Goal: Information Seeking & Learning: Learn about a topic

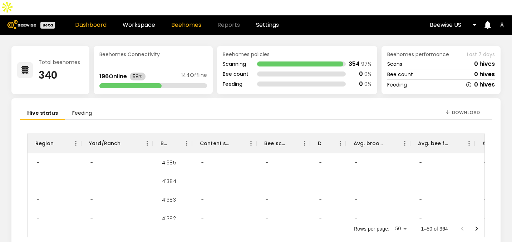
click at [175, 22] on link "Beehomes" at bounding box center [186, 25] width 30 height 6
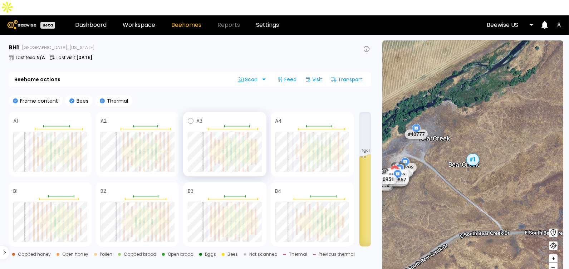
click at [232, 152] on div at bounding box center [231, 156] width 2 height 9
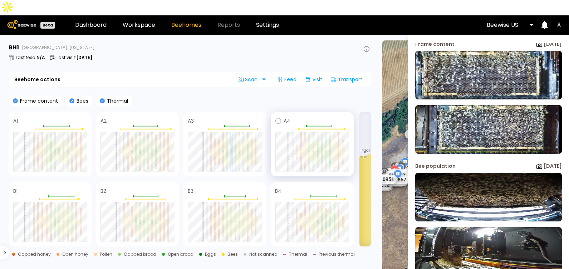
scroll to position [75, 0]
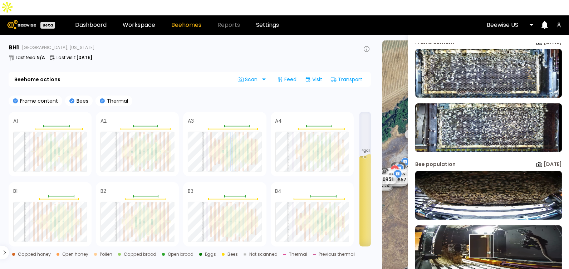
click at [480, 230] on img at bounding box center [488, 249] width 147 height 49
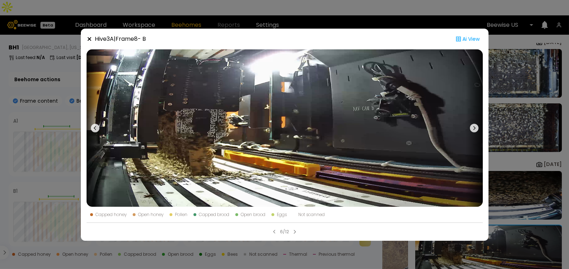
click at [88, 38] on icon at bounding box center [89, 39] width 4 height 4
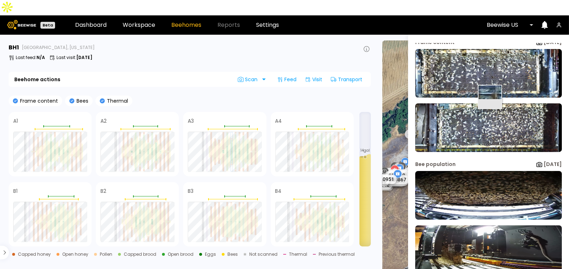
scroll to position [72, 0]
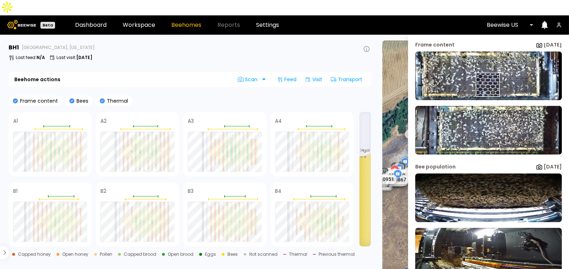
click at [487, 69] on img at bounding box center [488, 76] width 147 height 49
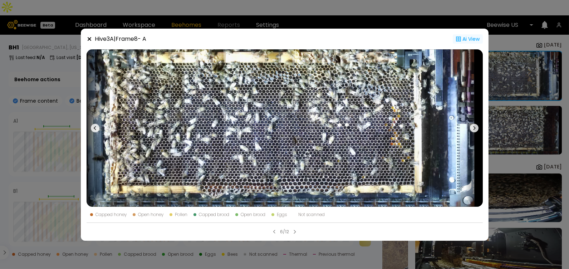
click at [468, 39] on div "Ai View" at bounding box center [468, 38] width 30 height 9
click at [466, 37] on div "Ai View" at bounding box center [468, 38] width 30 height 9
click at [459, 38] on icon at bounding box center [459, 39] width 6 height 6
click at [461, 40] on div "Ai View" at bounding box center [468, 38] width 30 height 9
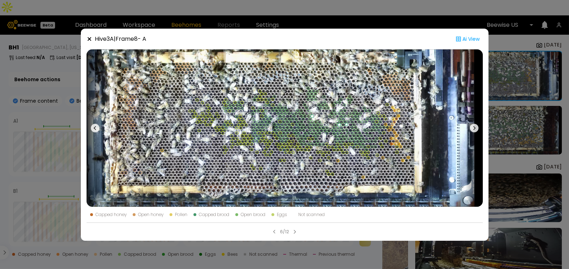
click at [336, 24] on div "Hive 3 A | Frame 8 - A Ai View Capped honey Open honey Pollen Capped brood Open…" at bounding box center [284, 134] width 569 height 269
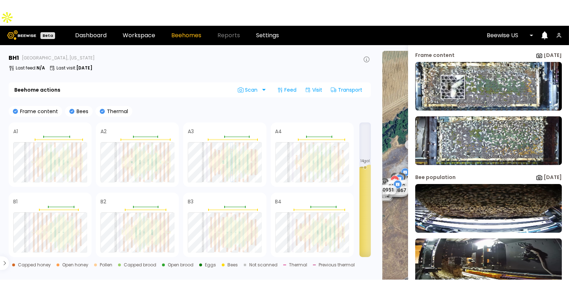
scroll to position [0, 0]
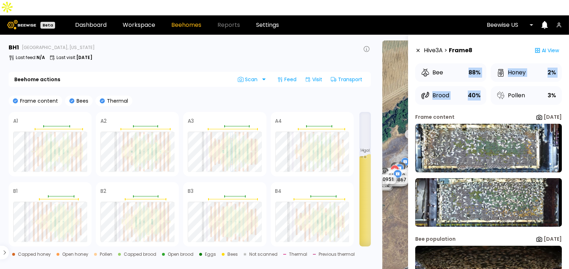
drag, startPoint x: 466, startPoint y: 56, endPoint x: 487, endPoint y: 87, distance: 37.3
click at [487, 87] on div "Bee 88% Honey 2% Brood 40% Pollen 3%" at bounding box center [488, 83] width 147 height 41
